Goal: Task Accomplishment & Management: Manage account settings

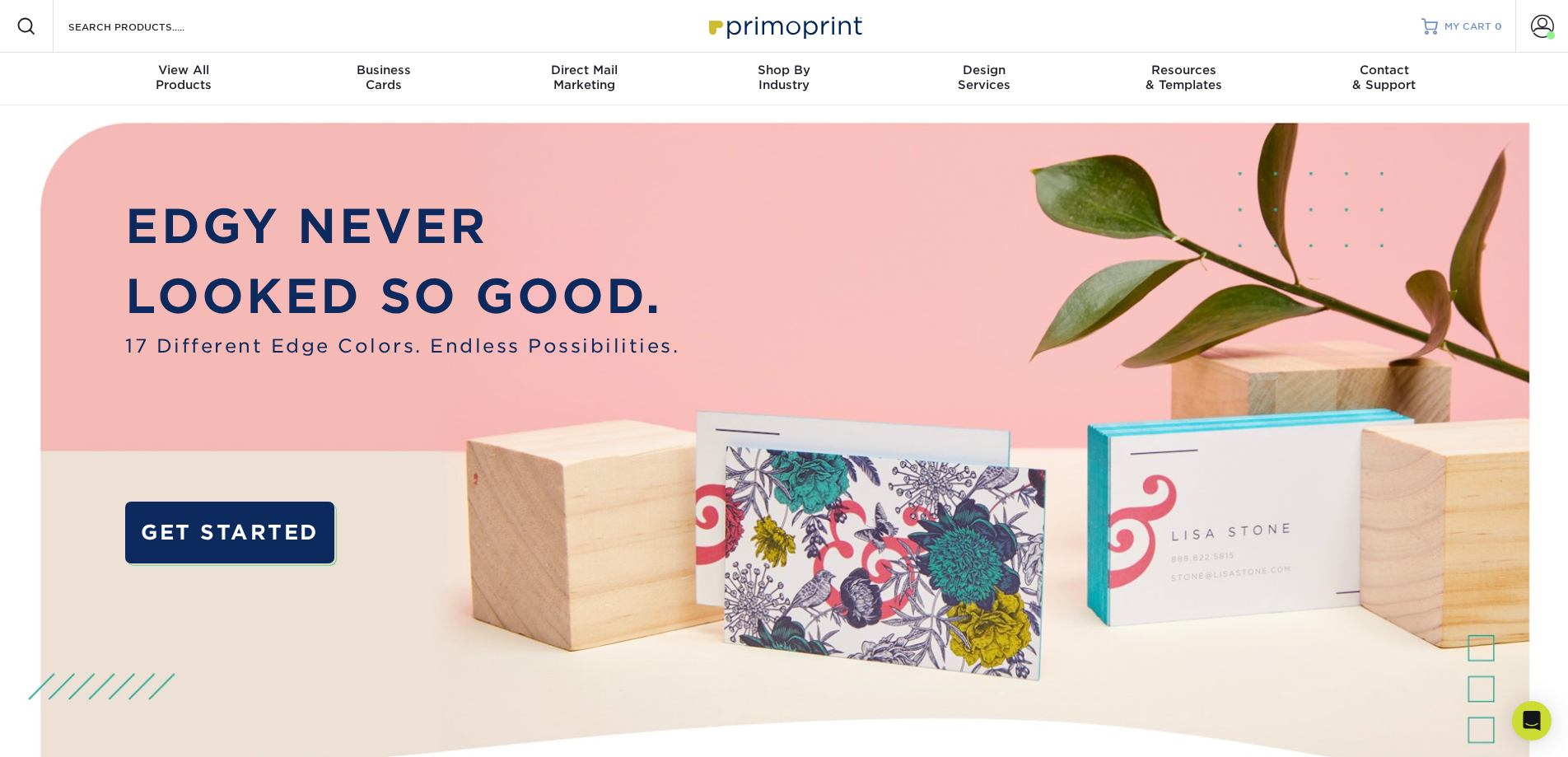
click at [1475, 30] on span "MY CART" at bounding box center [1467, 27] width 47 height 14
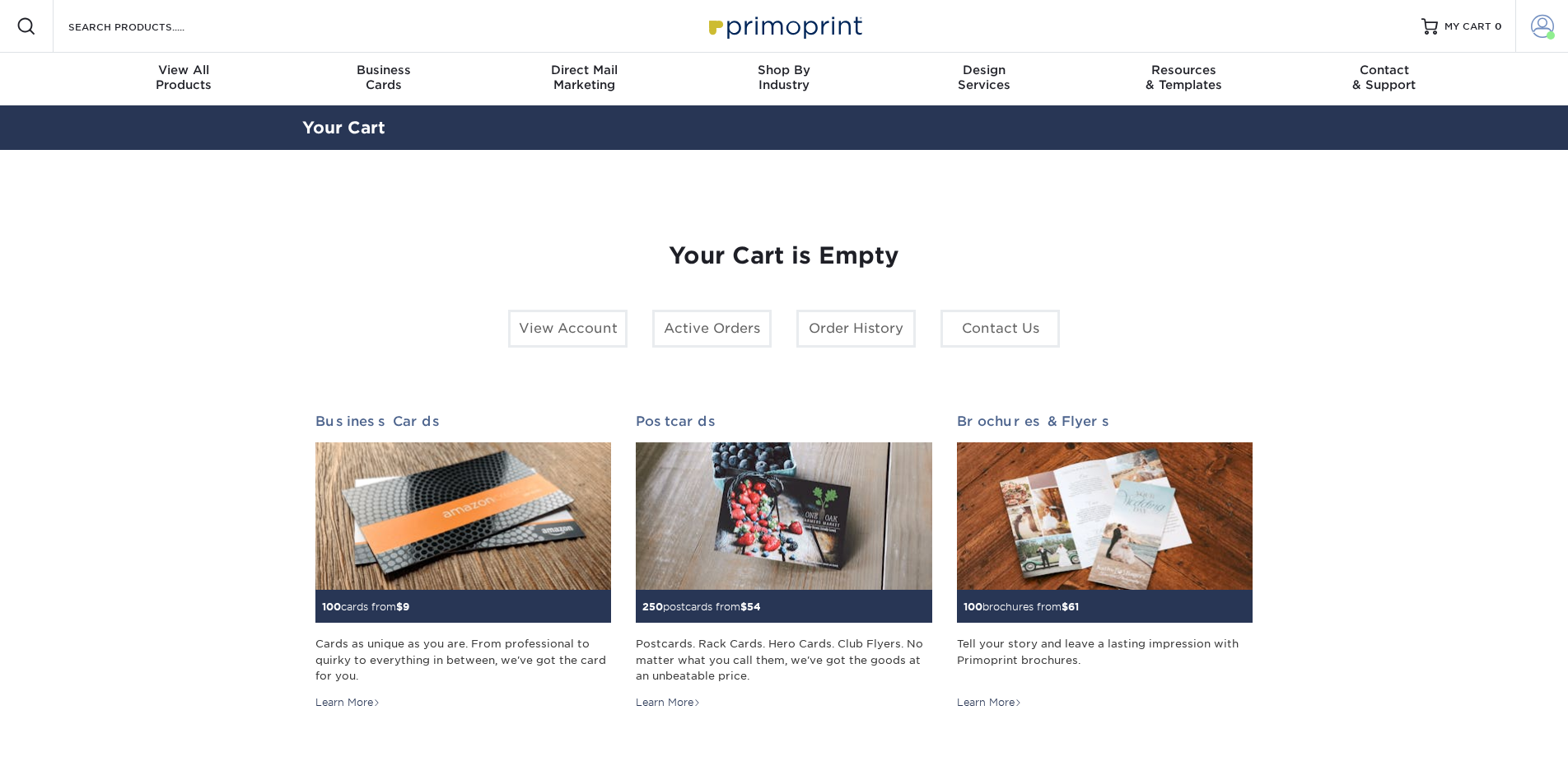
click at [1526, 20] on link "Account" at bounding box center [1541, 26] width 52 height 52
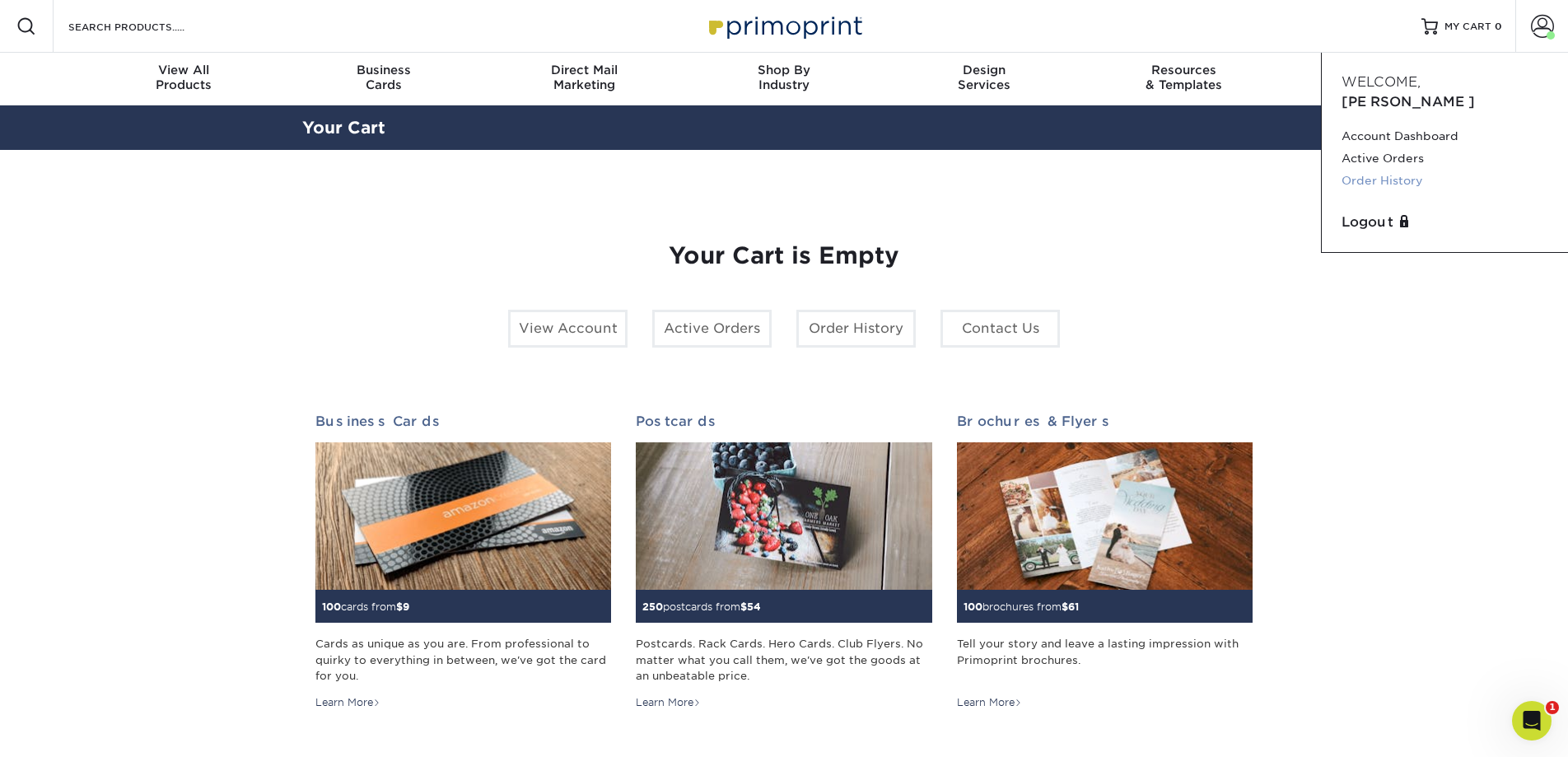
click at [1383, 170] on link "Order History" at bounding box center [1444, 181] width 206 height 22
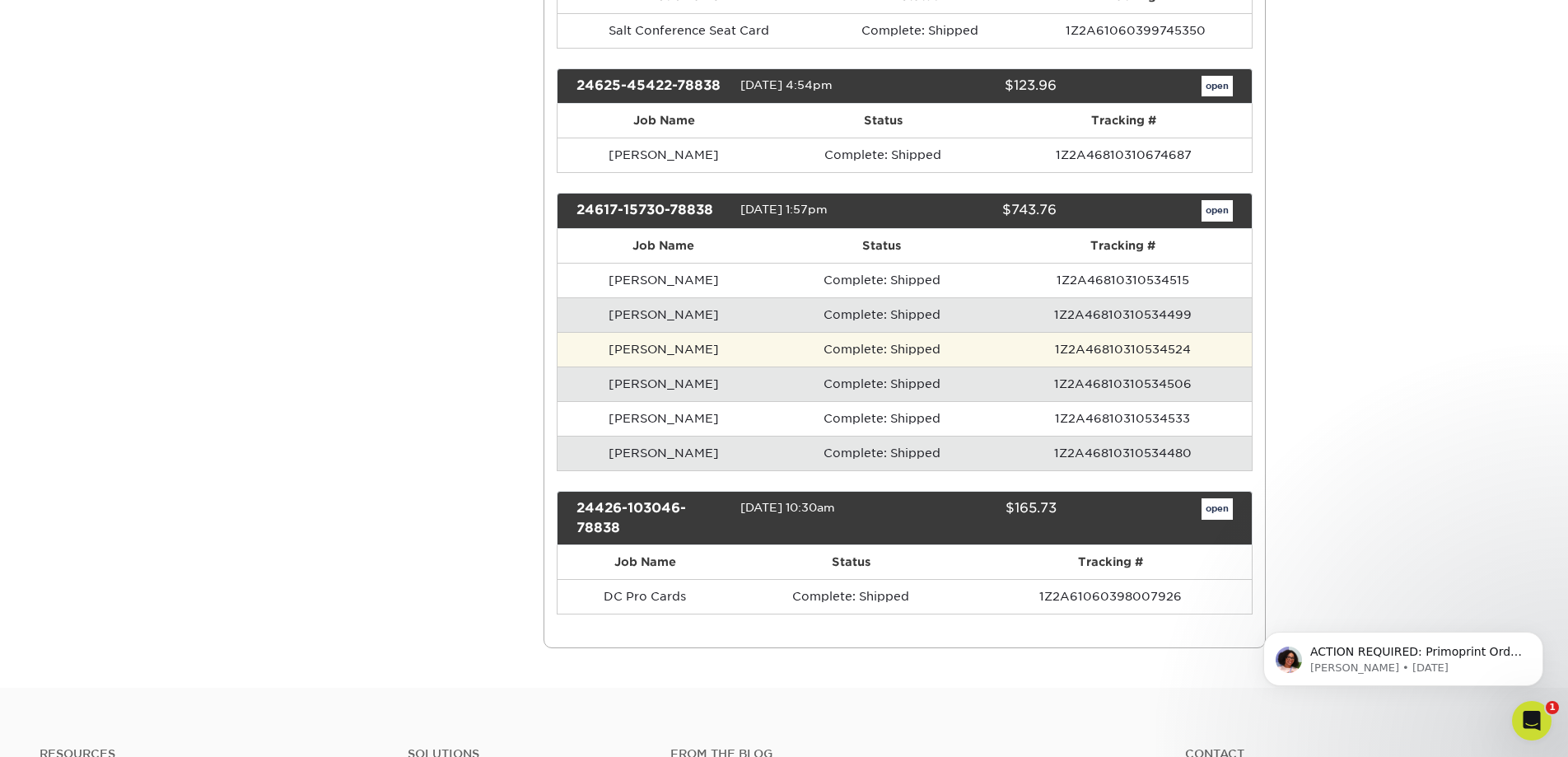
scroll to position [712, 0]
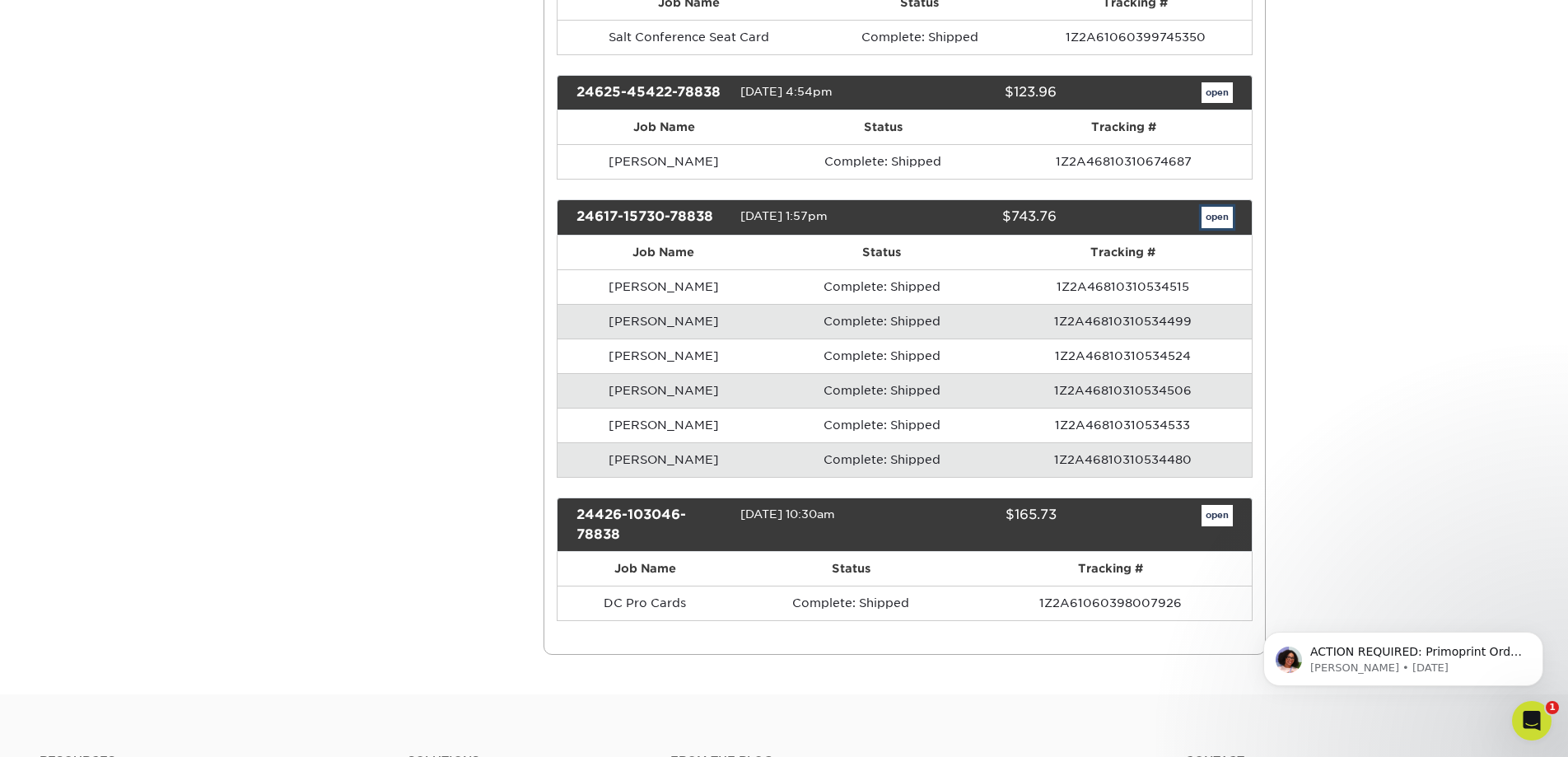
click at [1229, 225] on link "open" at bounding box center [1217, 217] width 32 height 21
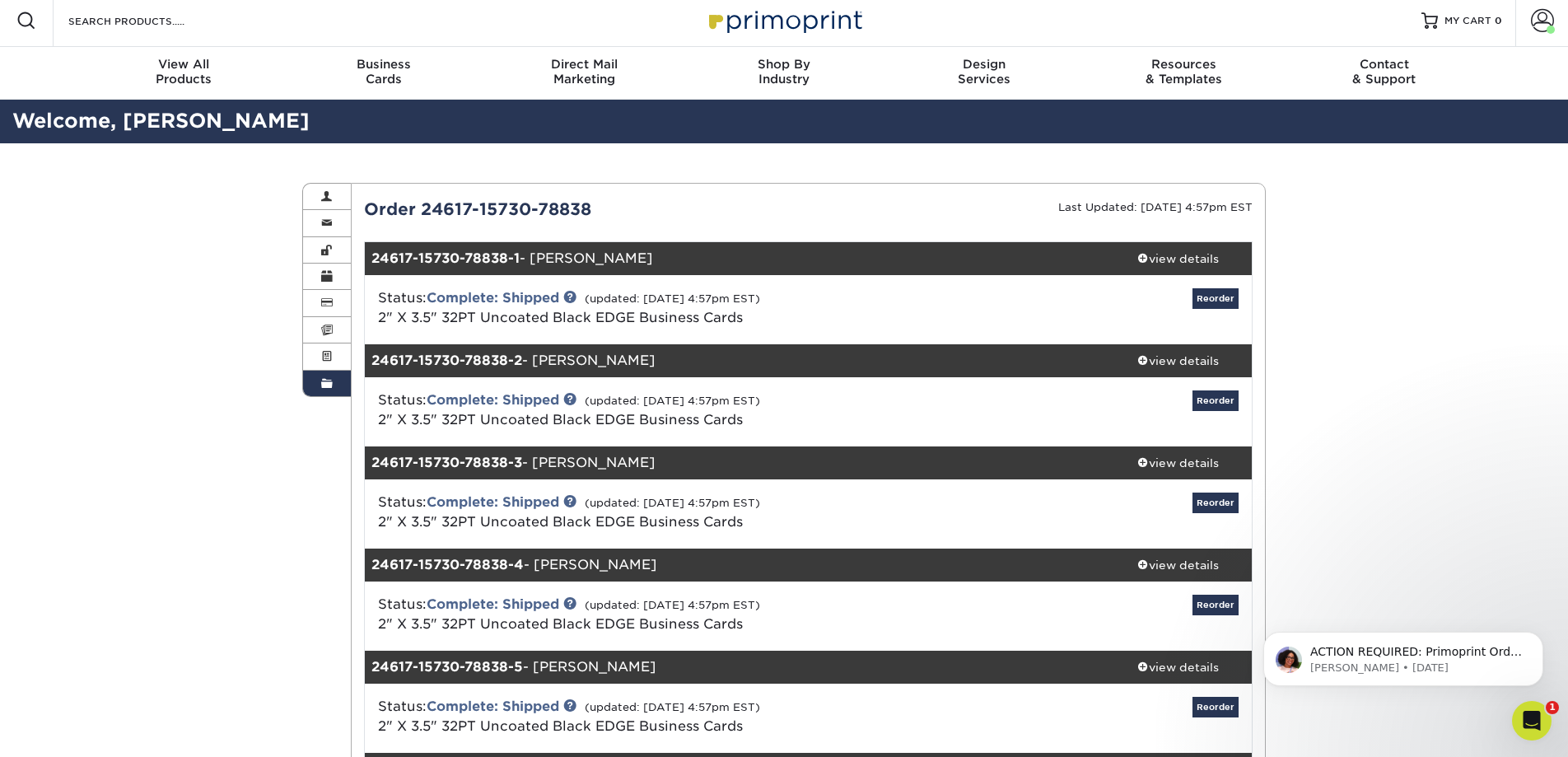
scroll to position [0, 0]
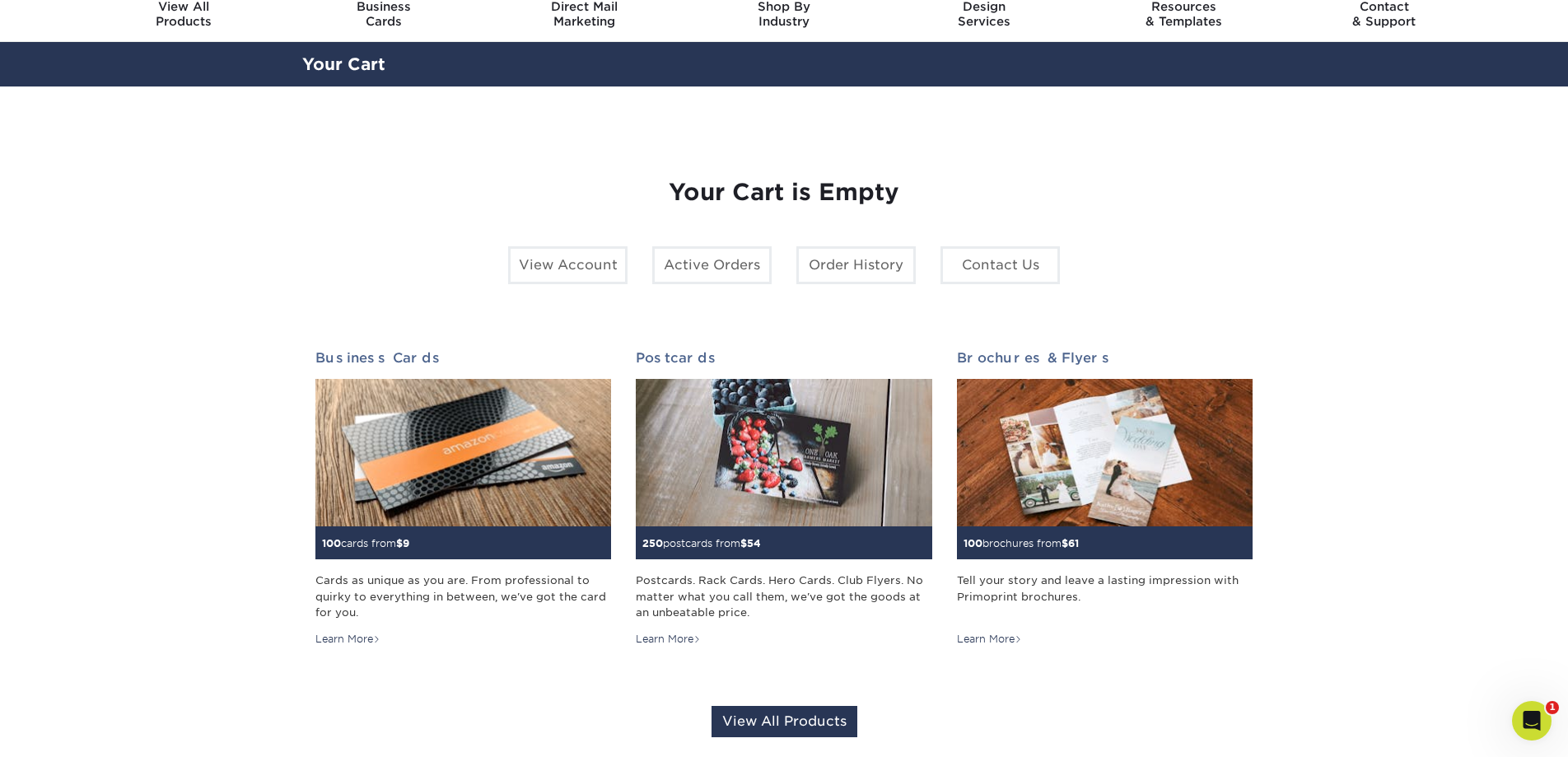
scroll to position [66, 0]
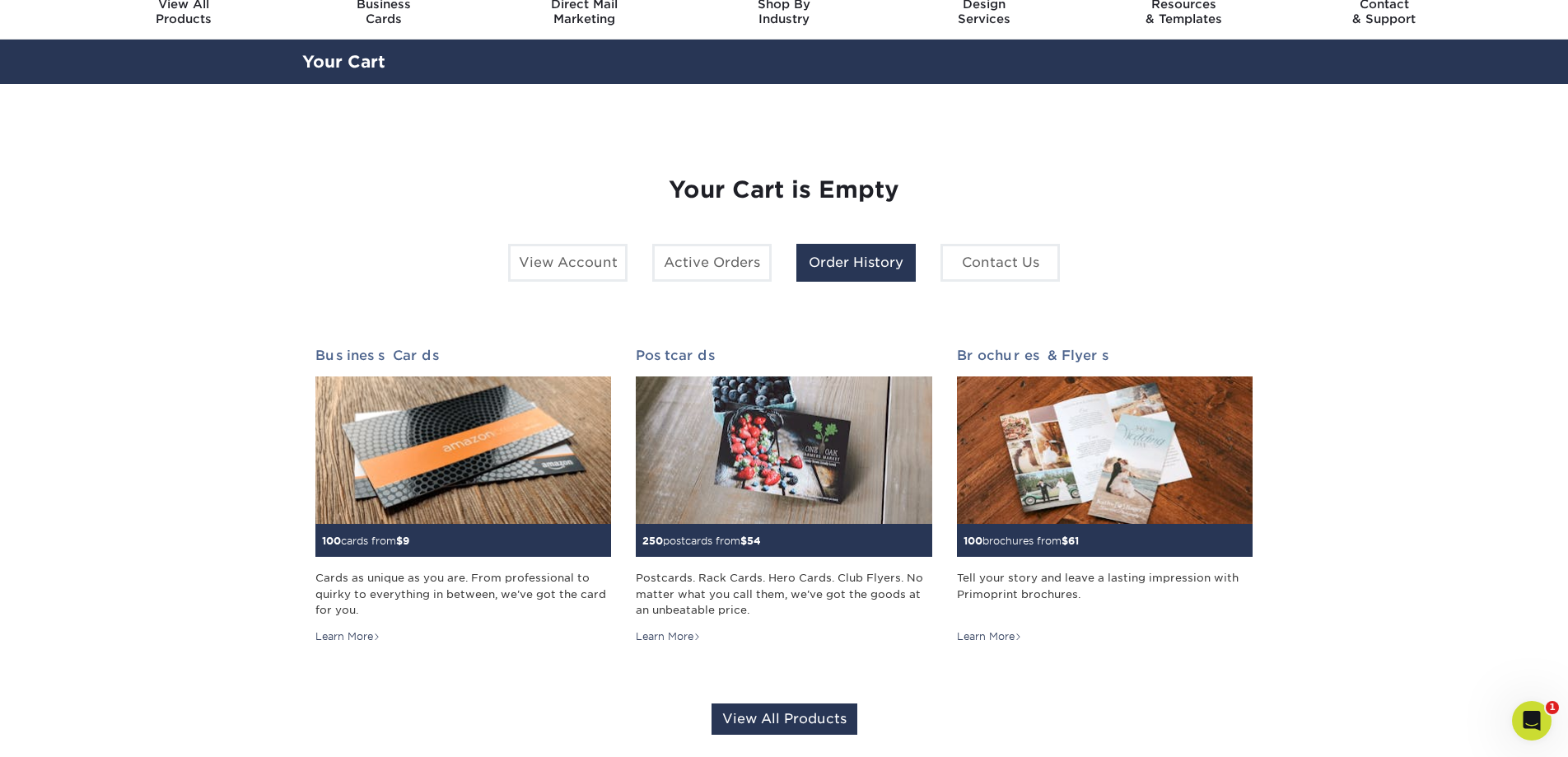
click at [862, 265] on link "Order History" at bounding box center [855, 262] width 119 height 38
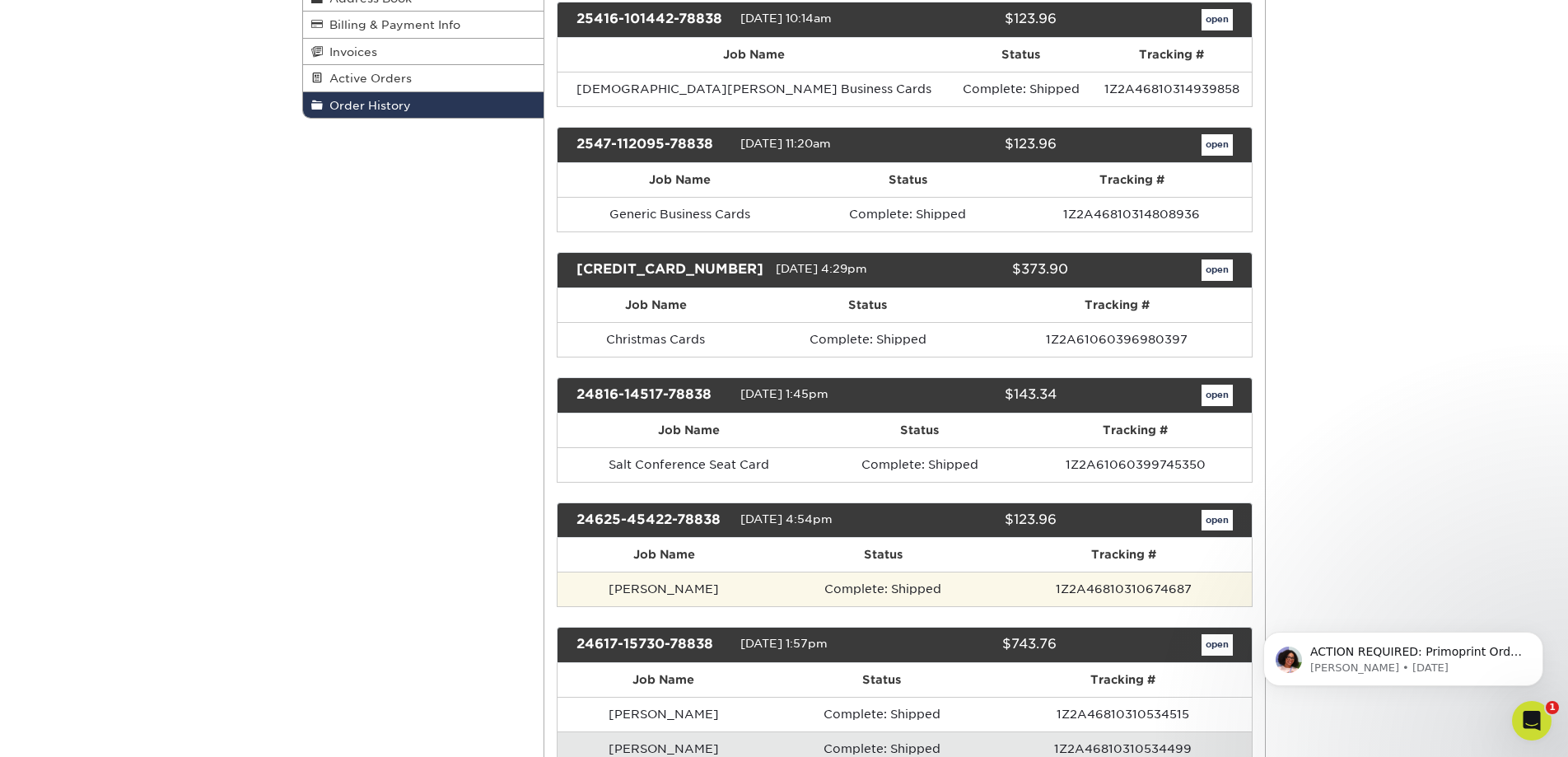
scroll to position [267, 0]
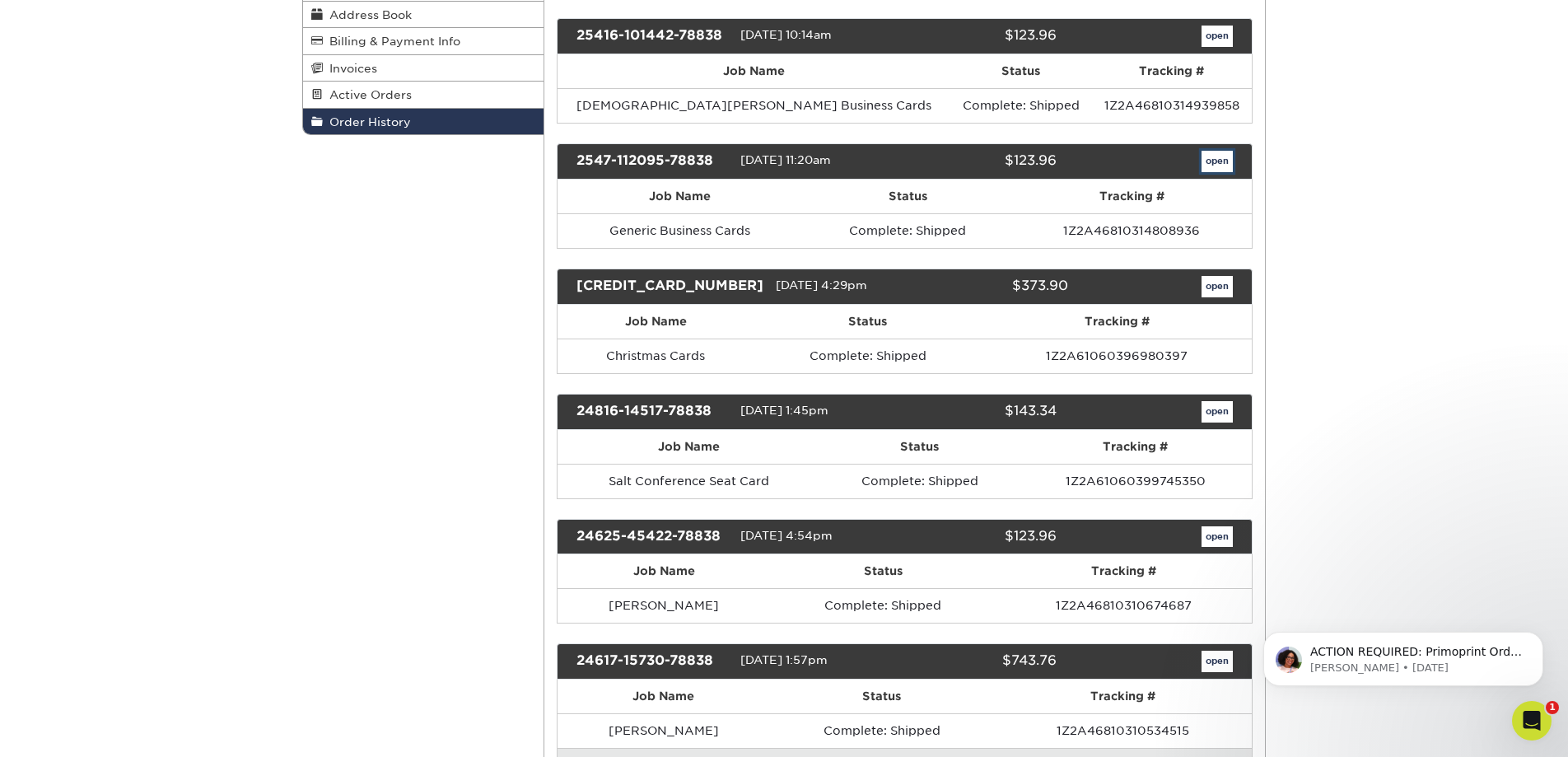
click at [1206, 165] on link "open" at bounding box center [1217, 161] width 32 height 21
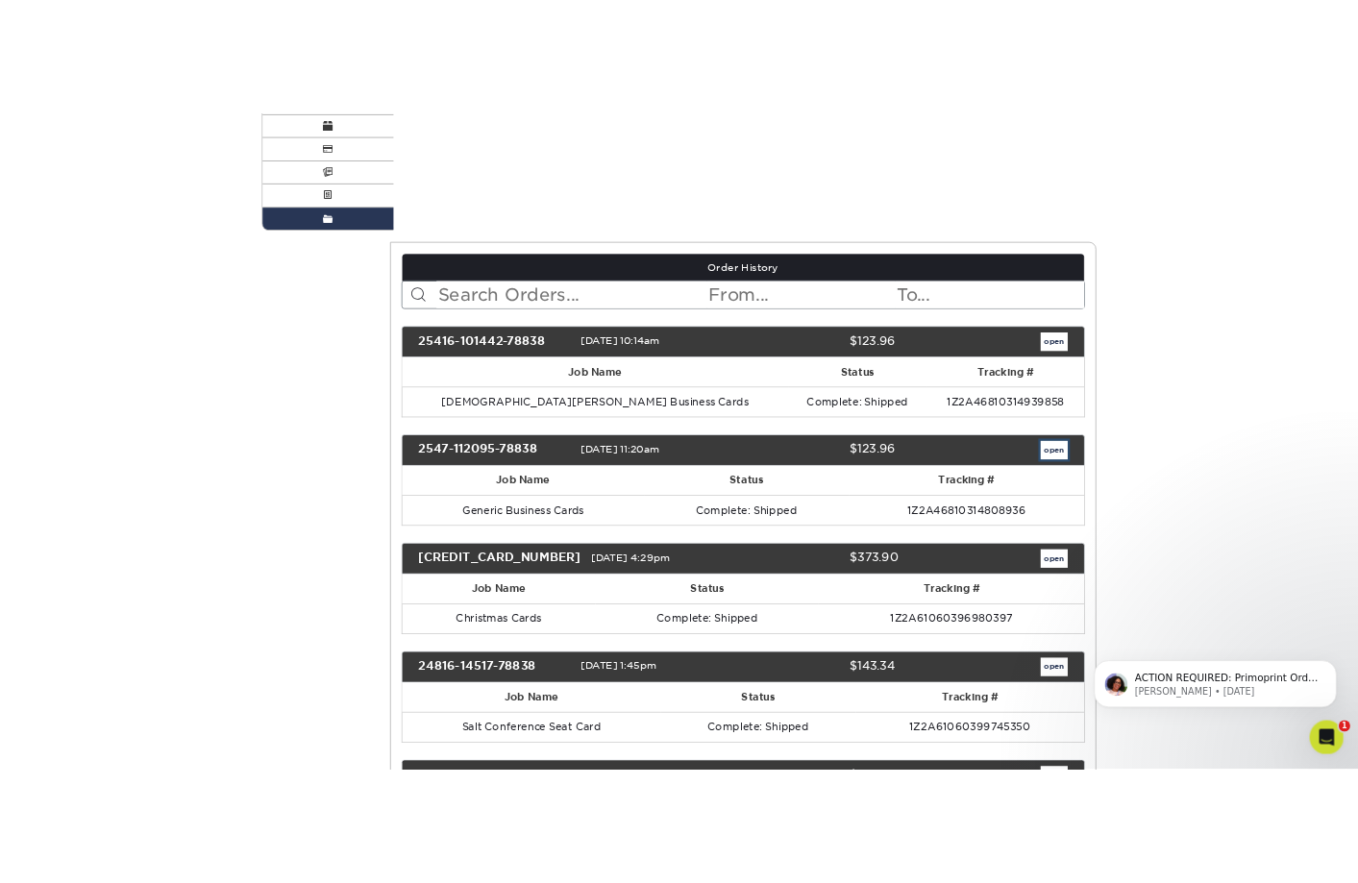
scroll to position [0, 0]
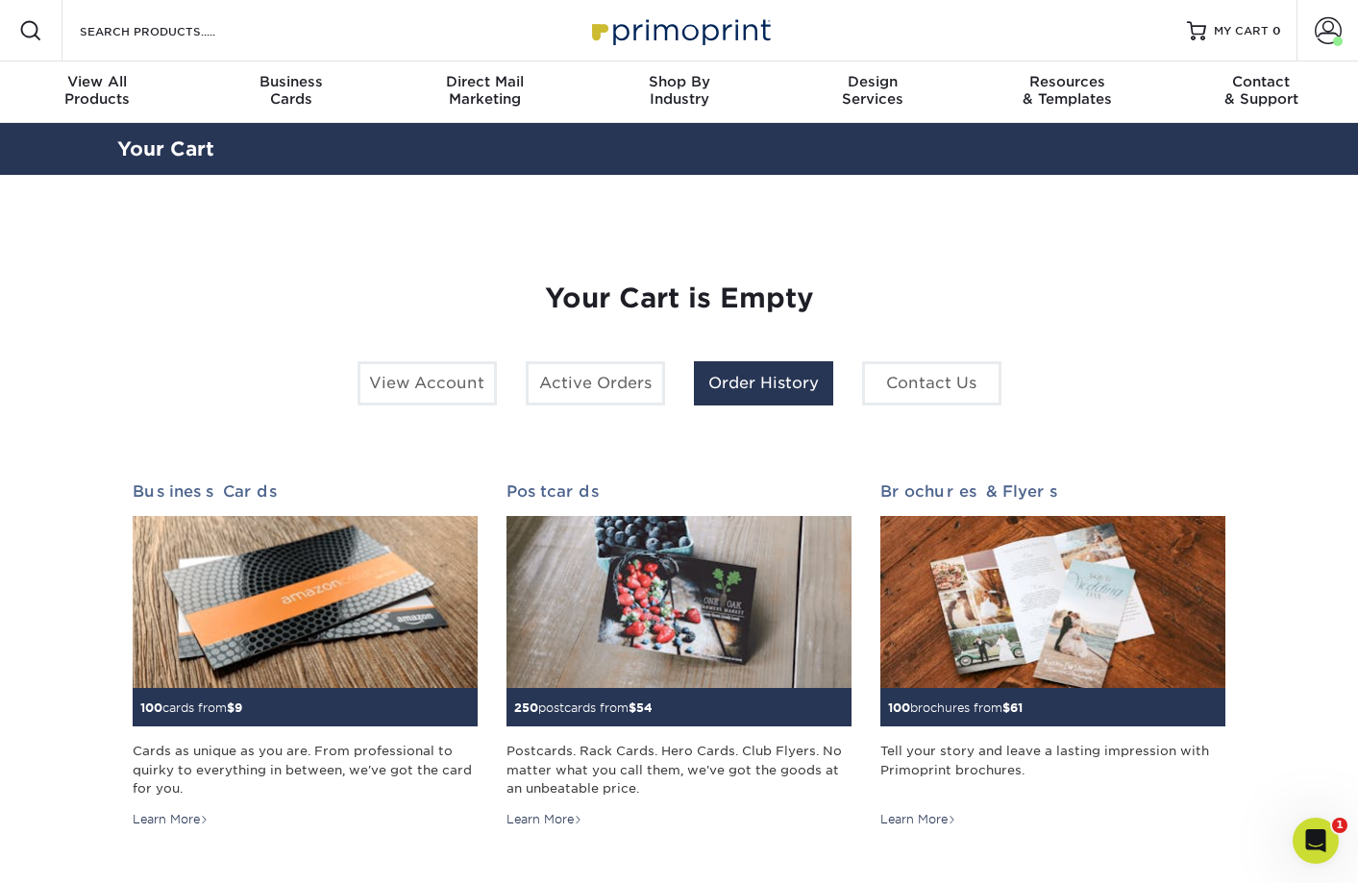
click at [713, 389] on link "Order History" at bounding box center [763, 383] width 139 height 44
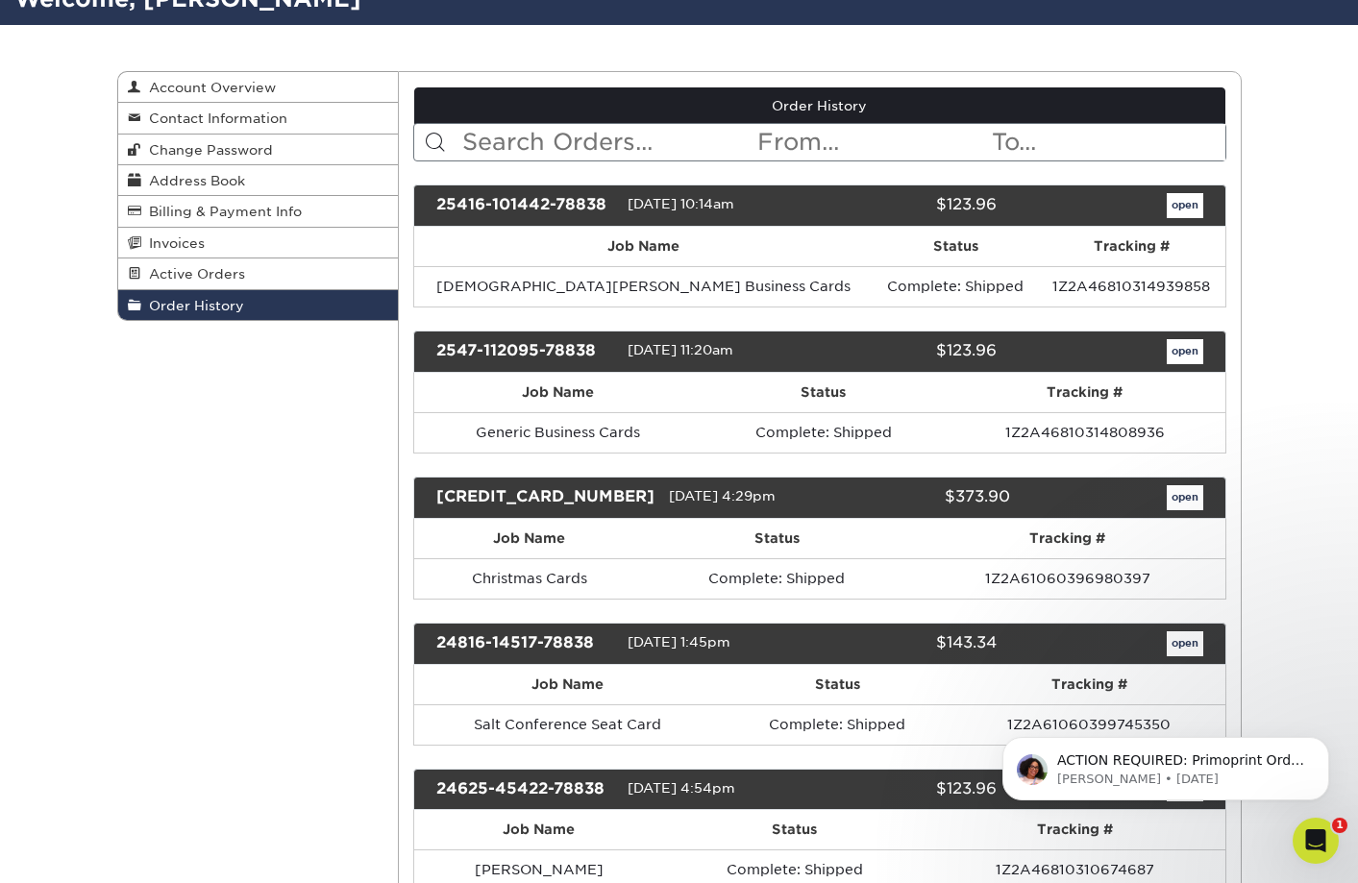
scroll to position [120, 0]
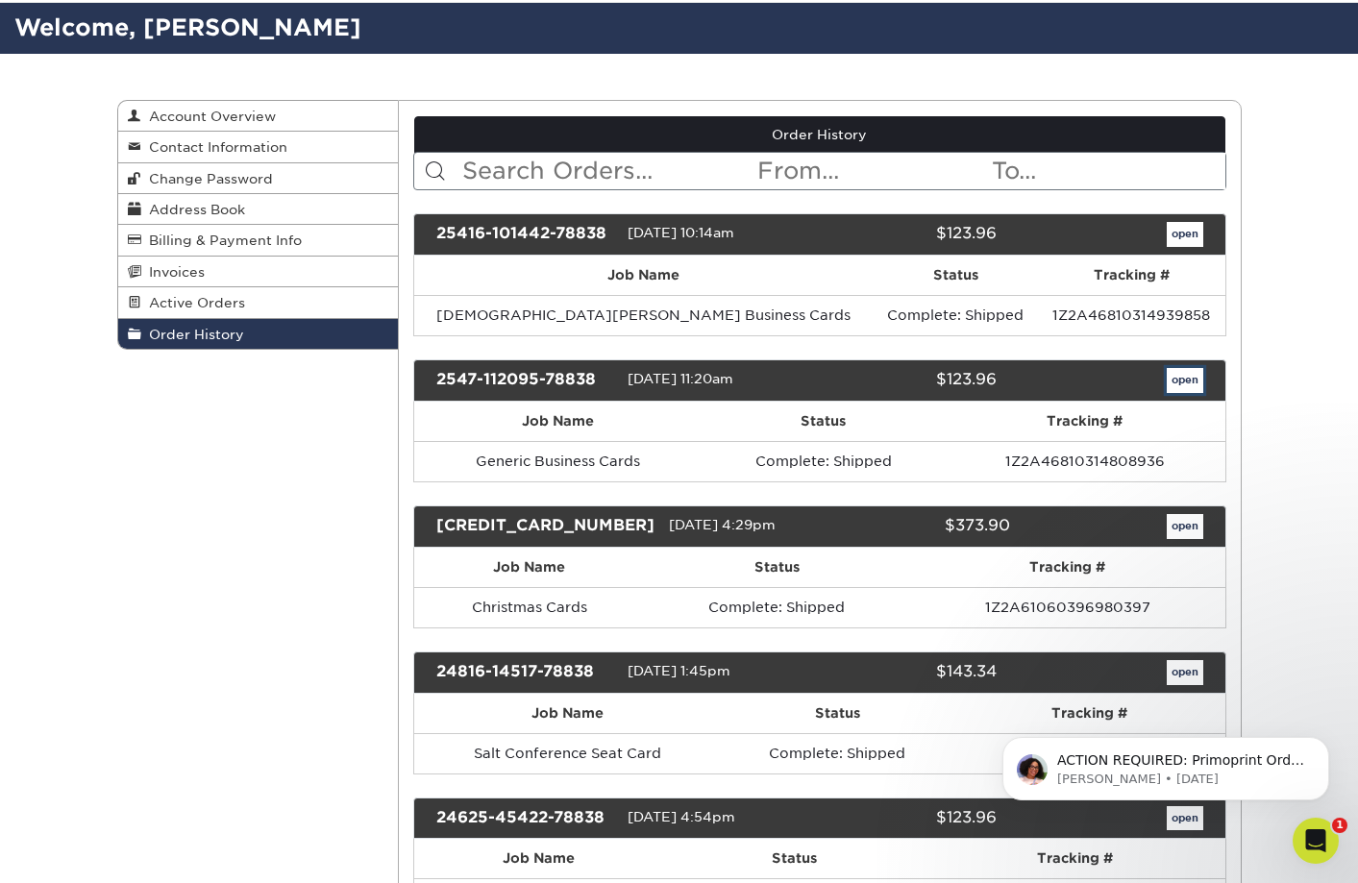
click at [1189, 379] on link "open" at bounding box center [1185, 380] width 37 height 25
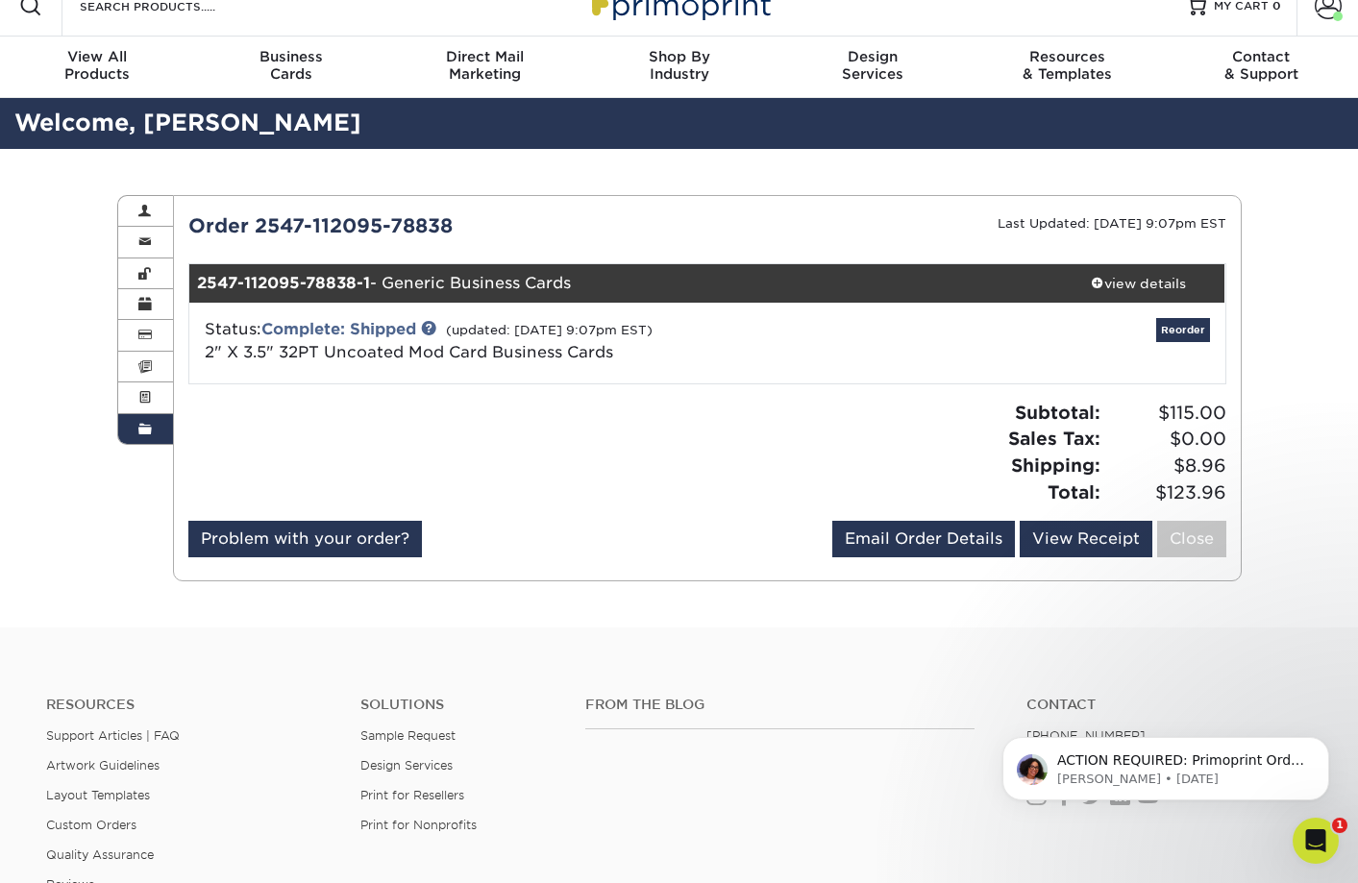
scroll to position [0, 0]
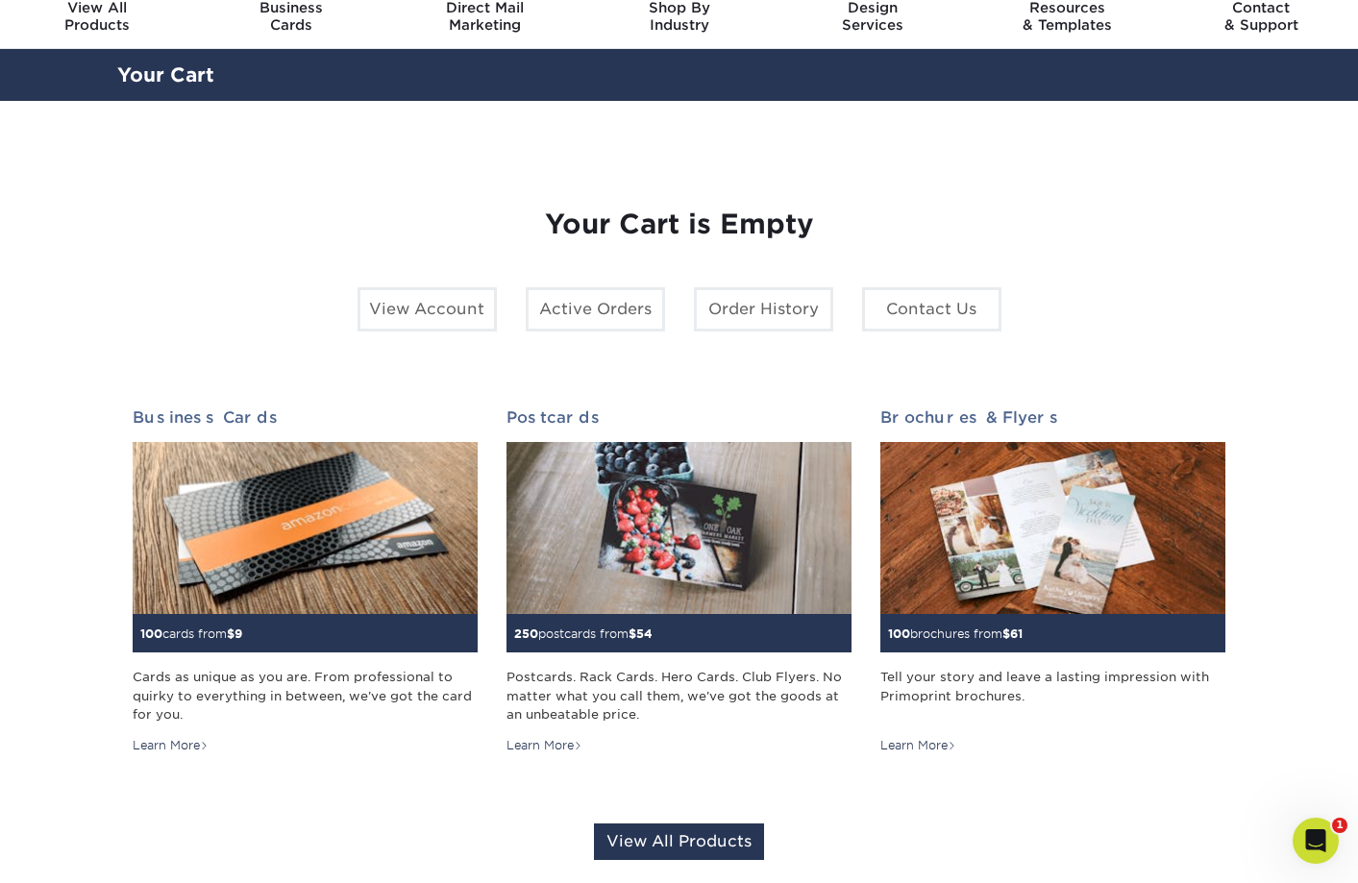
scroll to position [58, 0]
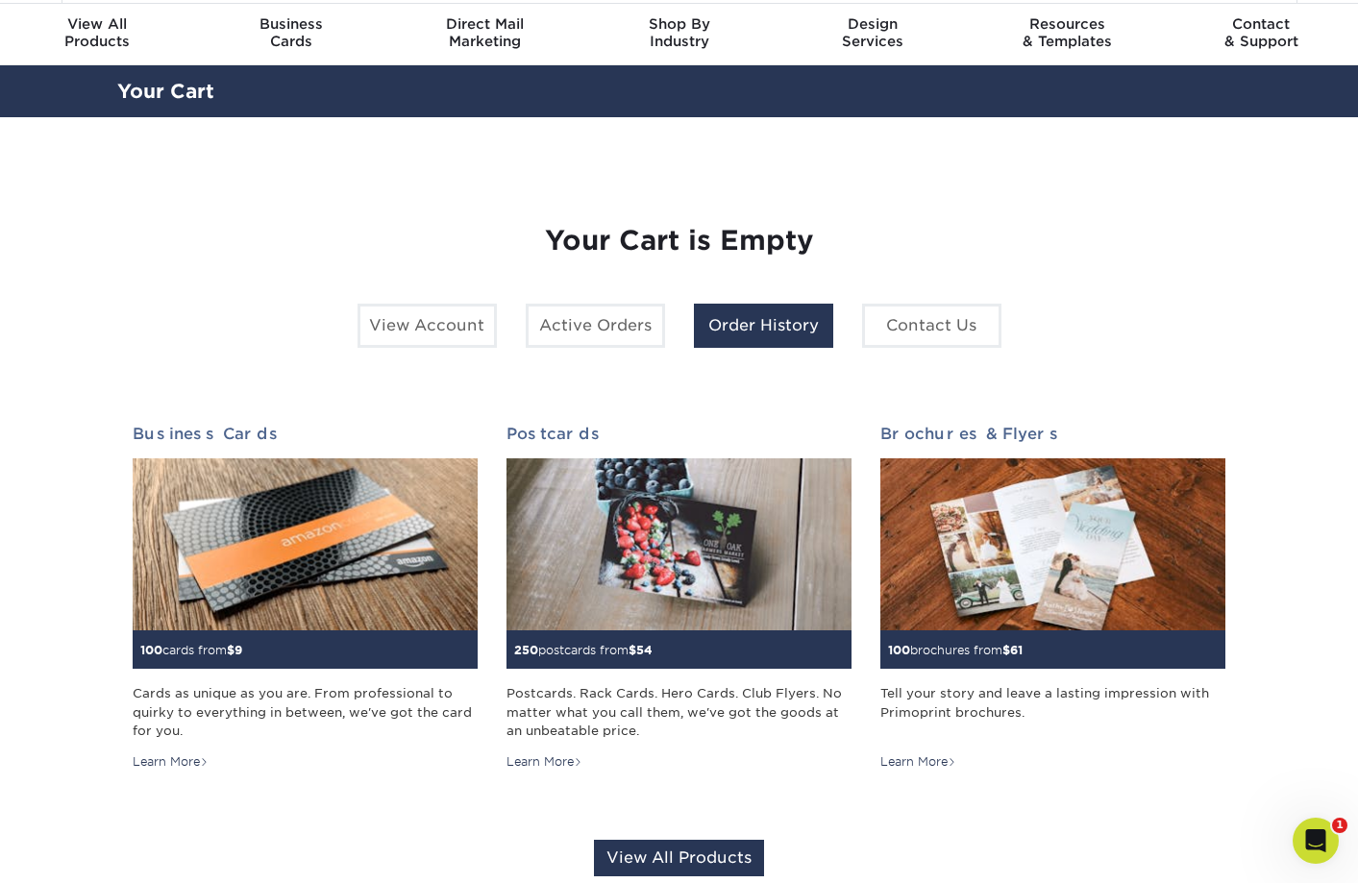
click at [776, 315] on link "Order History" at bounding box center [763, 326] width 139 height 44
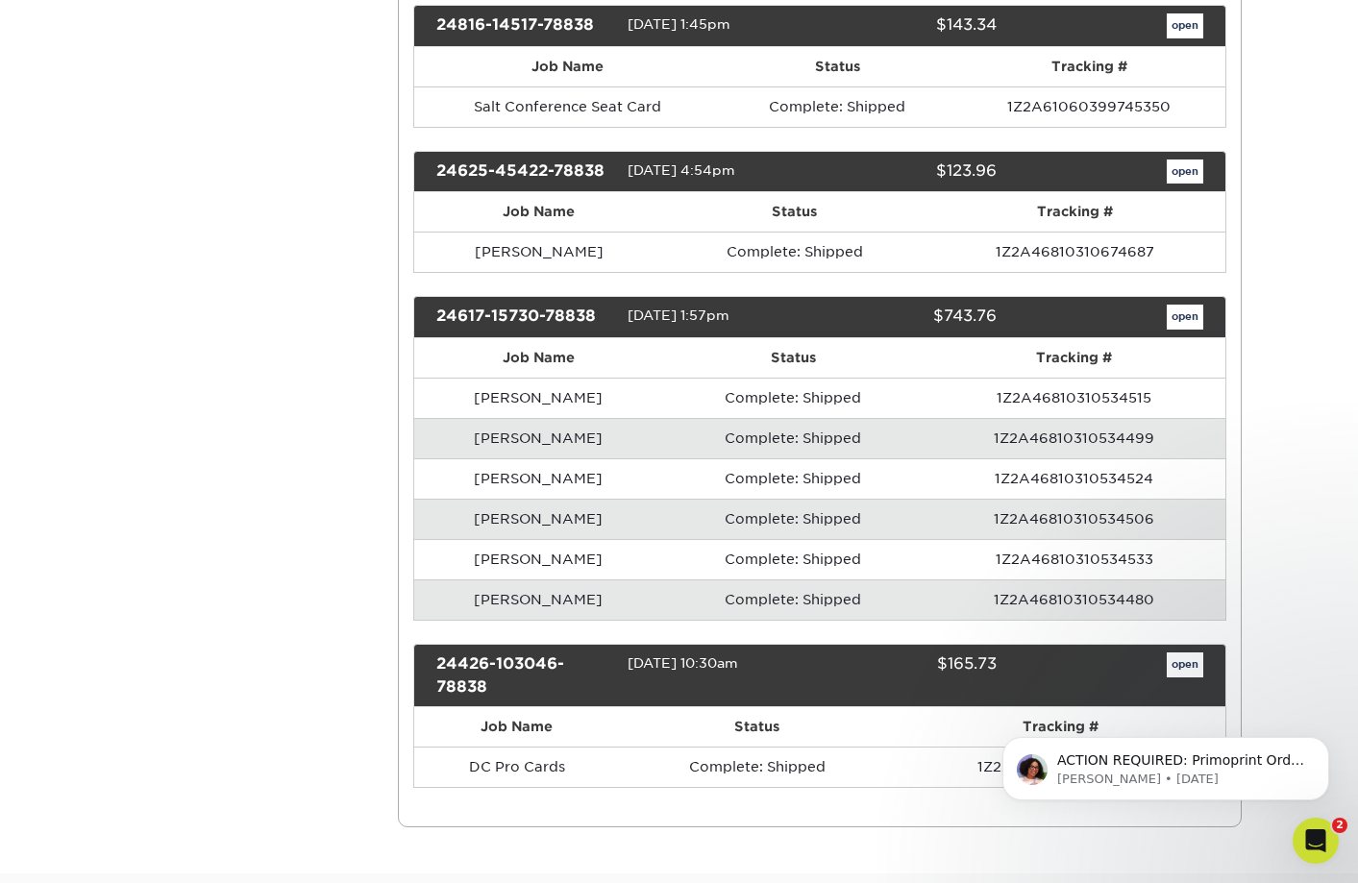
scroll to position [770, 0]
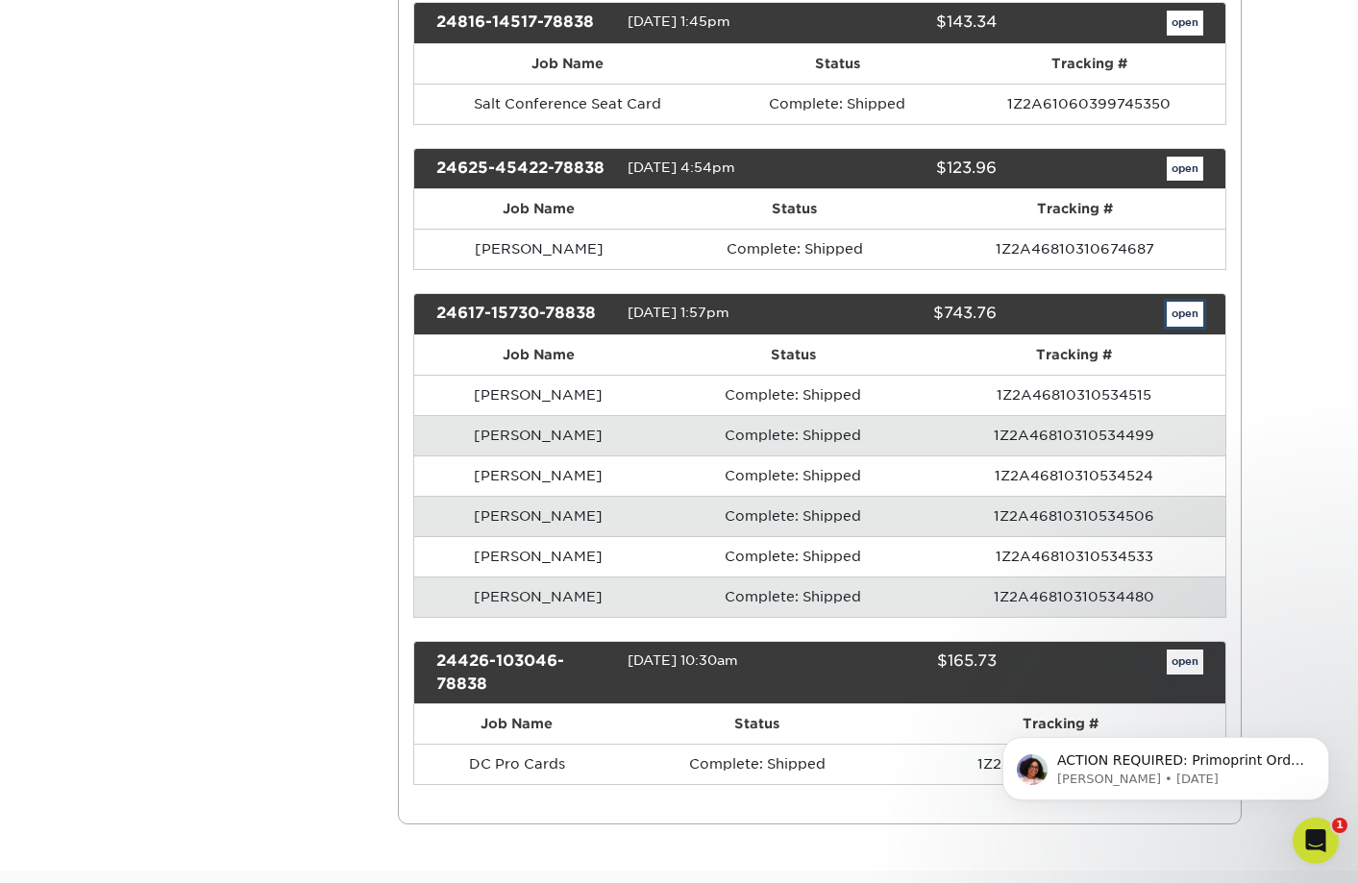
click at [1181, 322] on link "open" at bounding box center [1185, 314] width 37 height 25
click at [1181, 322] on div "Order History Account Overview Contact Information Change Password Address Book…" at bounding box center [679, 137] width 1153 height 1466
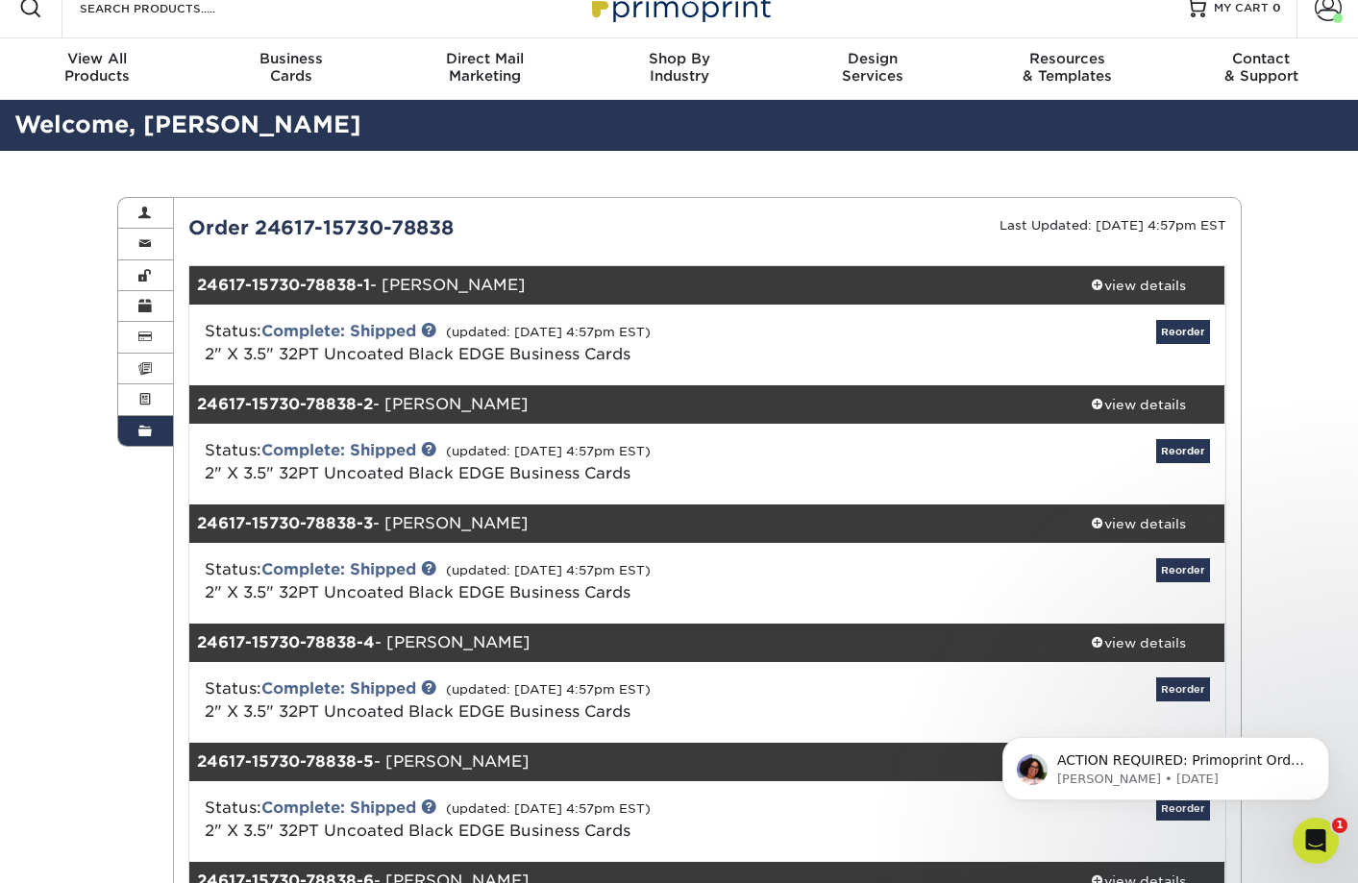
scroll to position [25, 0]
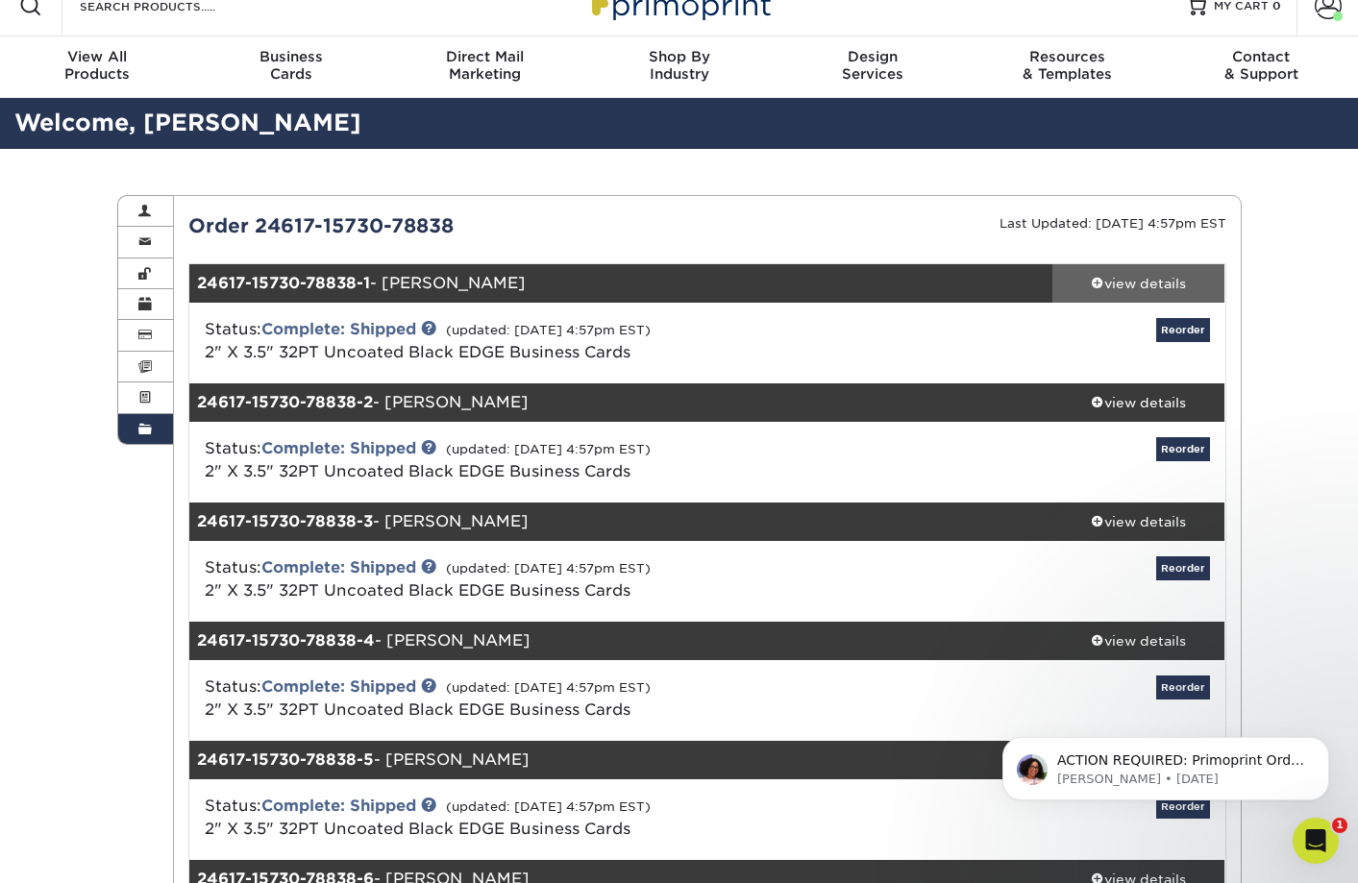
click at [1145, 281] on div "view details" at bounding box center [1138, 283] width 173 height 19
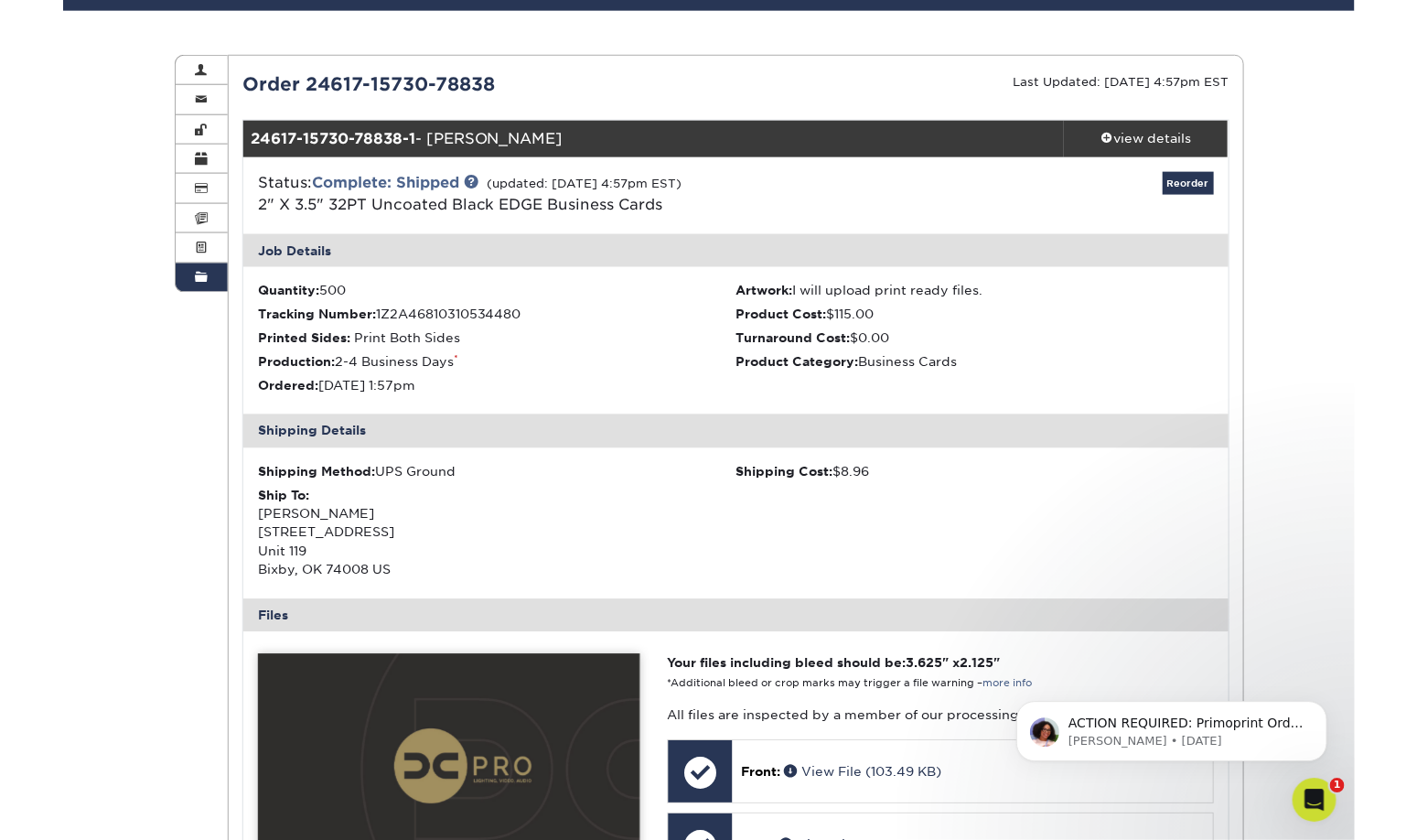
scroll to position [144, 0]
